Goal: Information Seeking & Learning: Learn about a topic

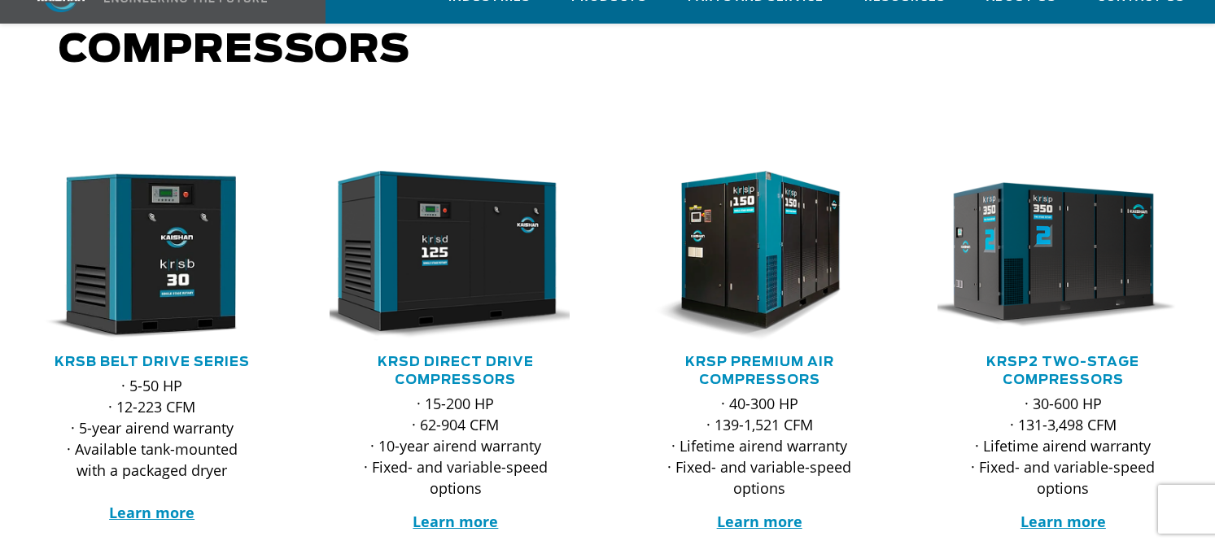
scroll to position [244, 0]
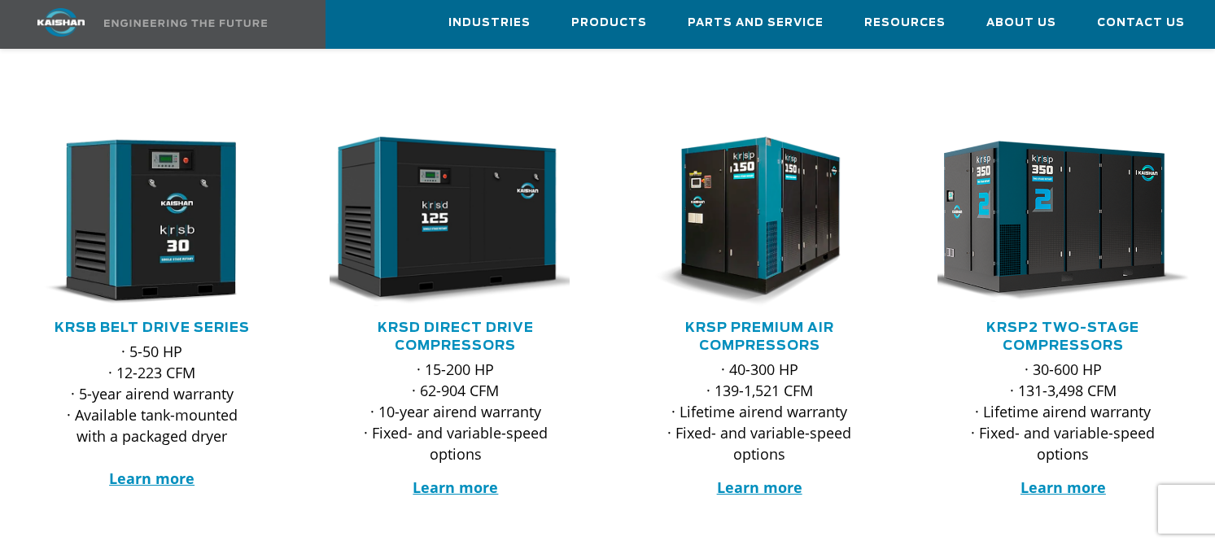
click at [1051, 224] on img at bounding box center [1050, 222] width 277 height 186
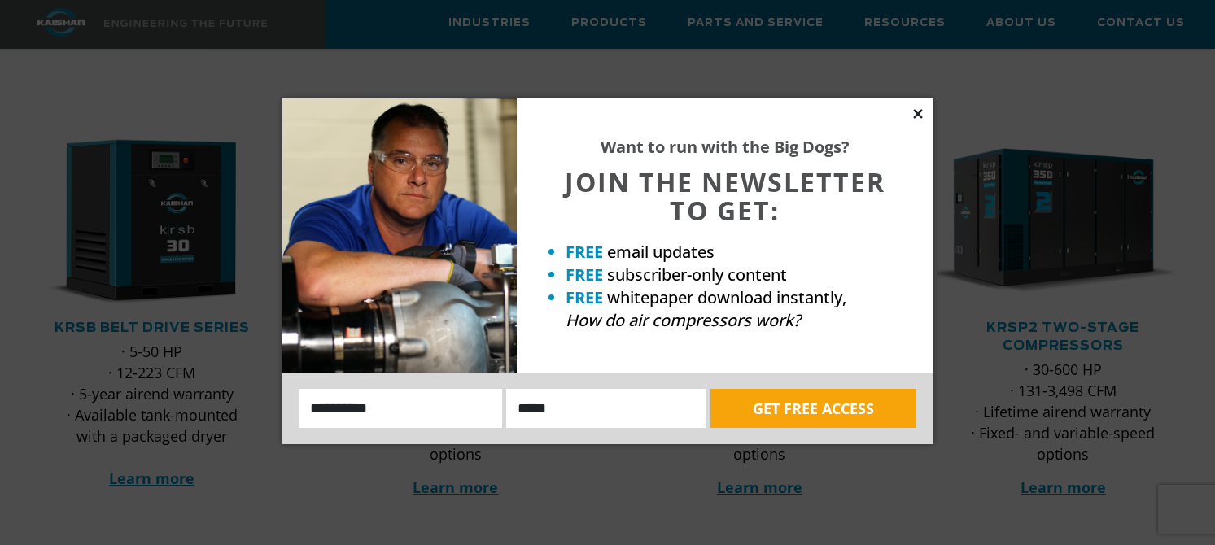
click at [915, 114] on icon at bounding box center [917, 114] width 15 height 15
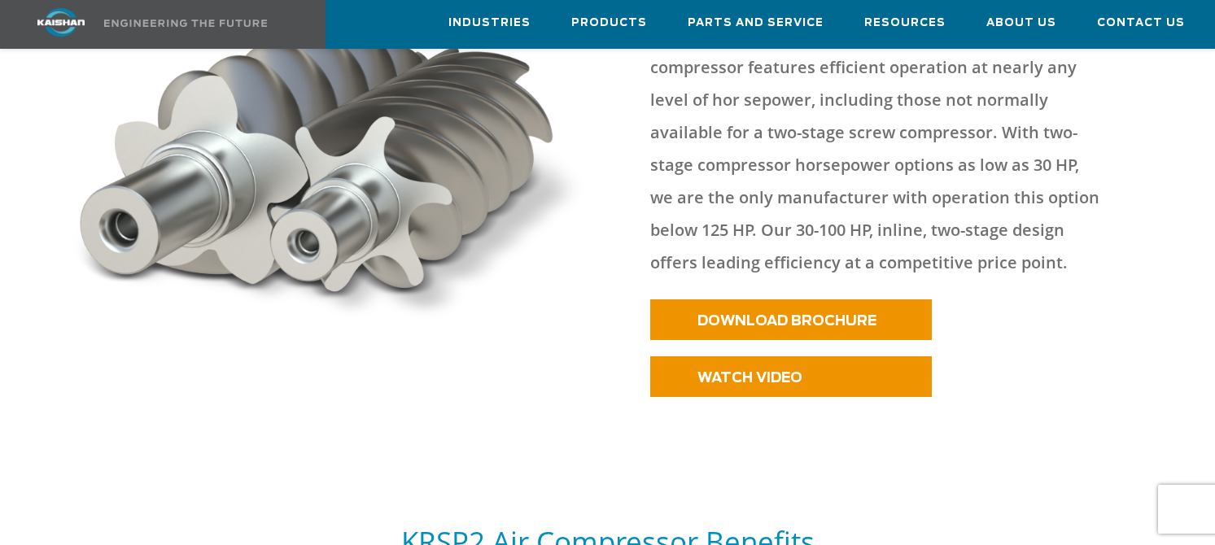
scroll to position [976, 0]
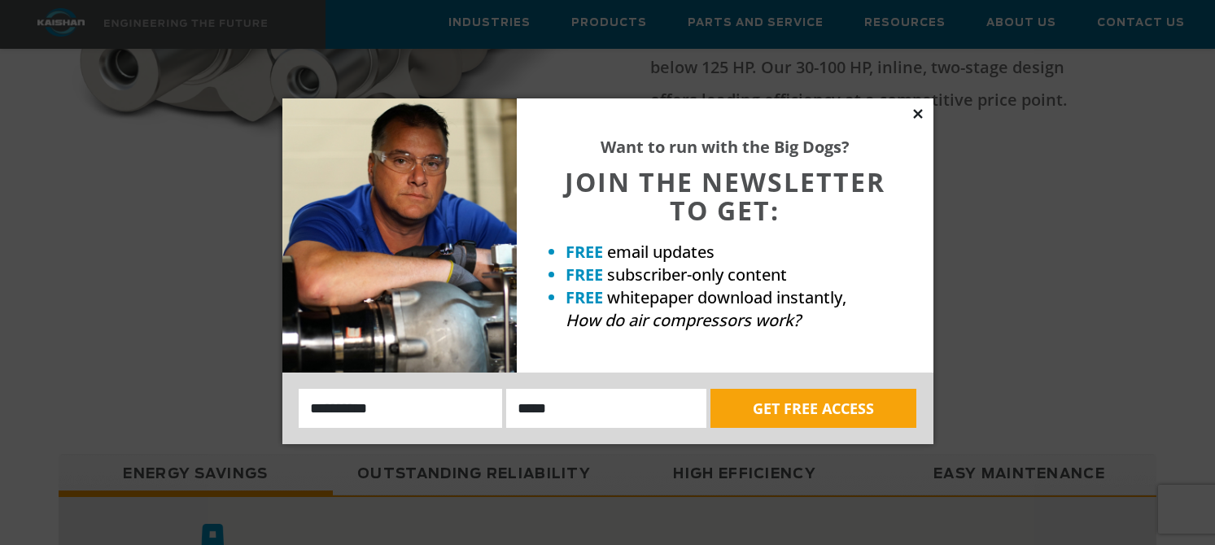
click at [915, 111] on icon at bounding box center [917, 114] width 15 height 15
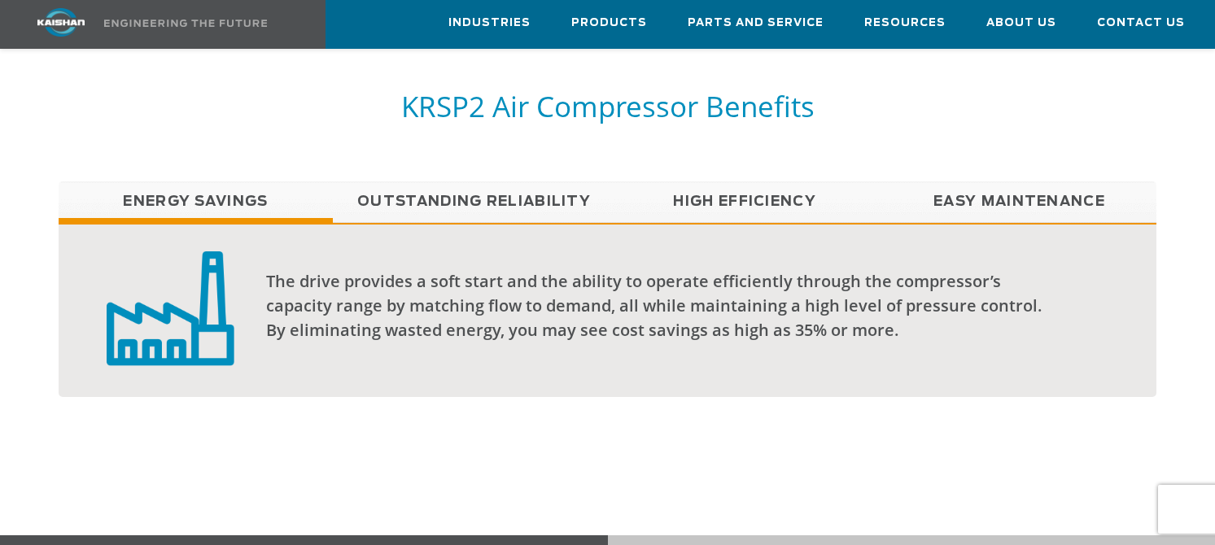
scroll to position [1220, 0]
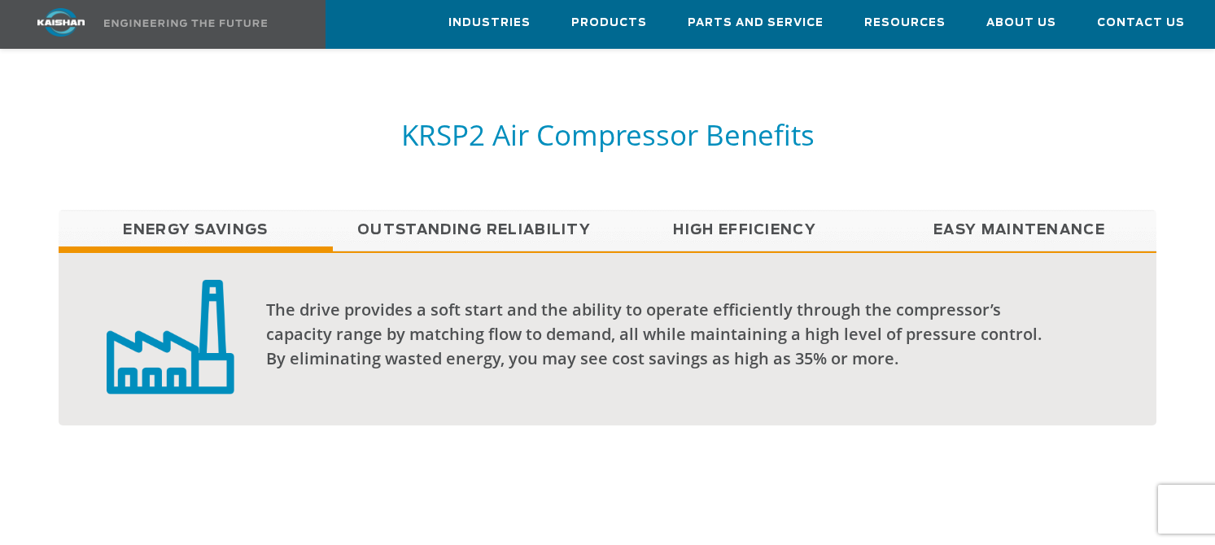
click at [706, 210] on link "High Efficiency" at bounding box center [745, 230] width 274 height 41
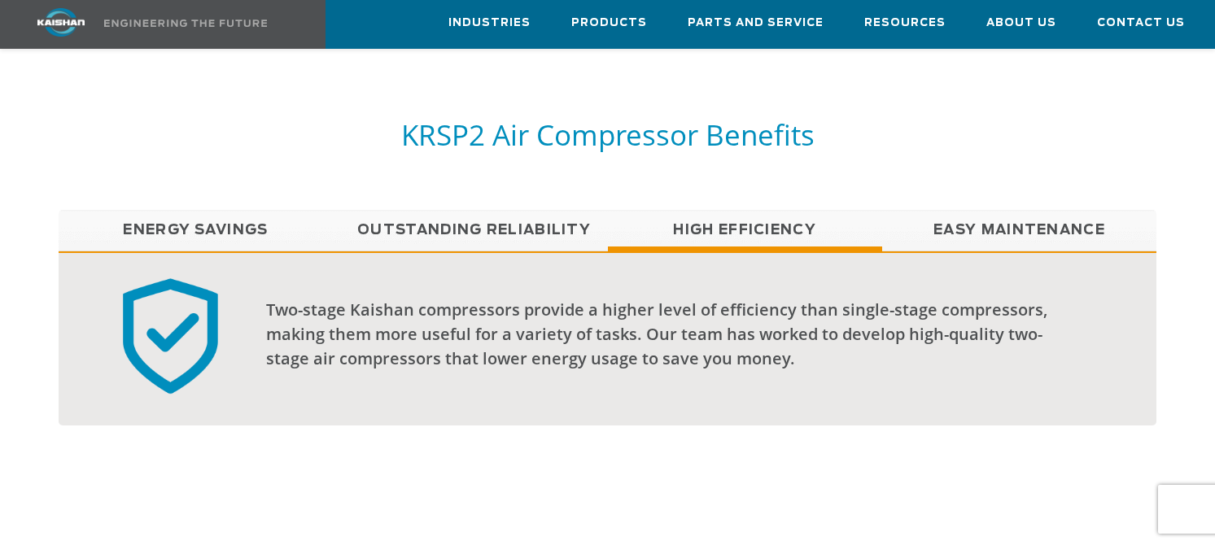
click at [532, 210] on link "Outstanding Reliability" at bounding box center [470, 230] width 274 height 41
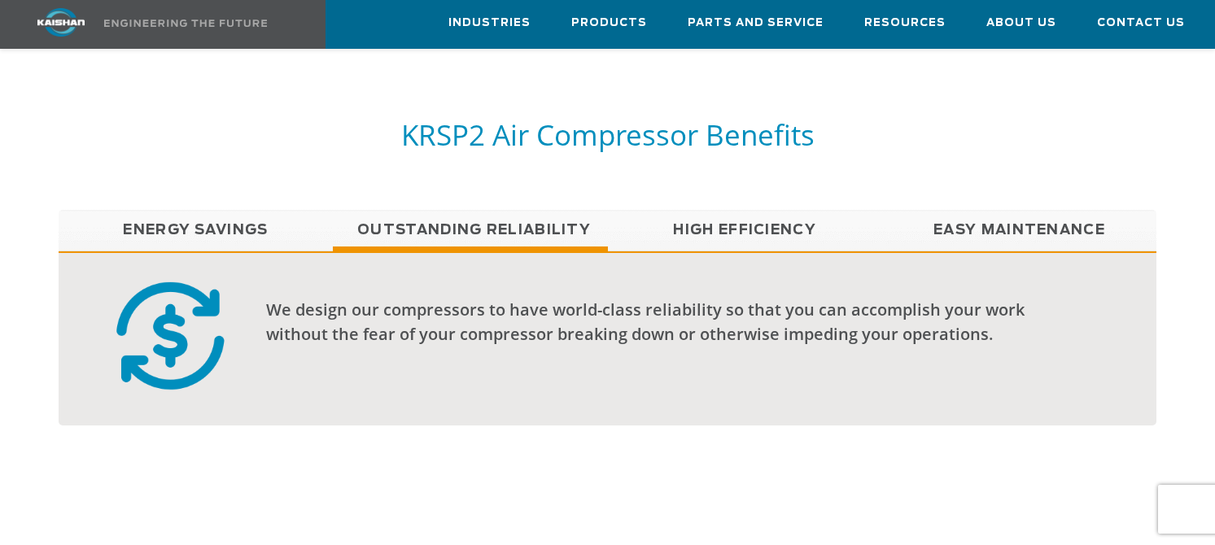
click at [988, 210] on link "Easy Maintenance" at bounding box center [1019, 230] width 274 height 41
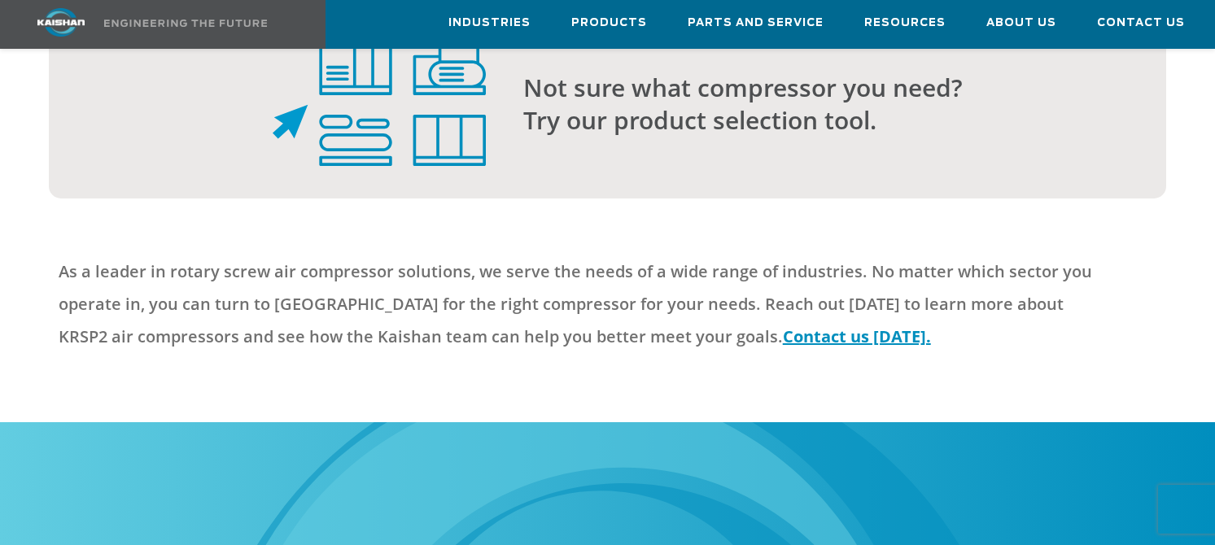
scroll to position [4149, 0]
